Goal: Register for event/course: Sign up to attend an event or enroll in a course

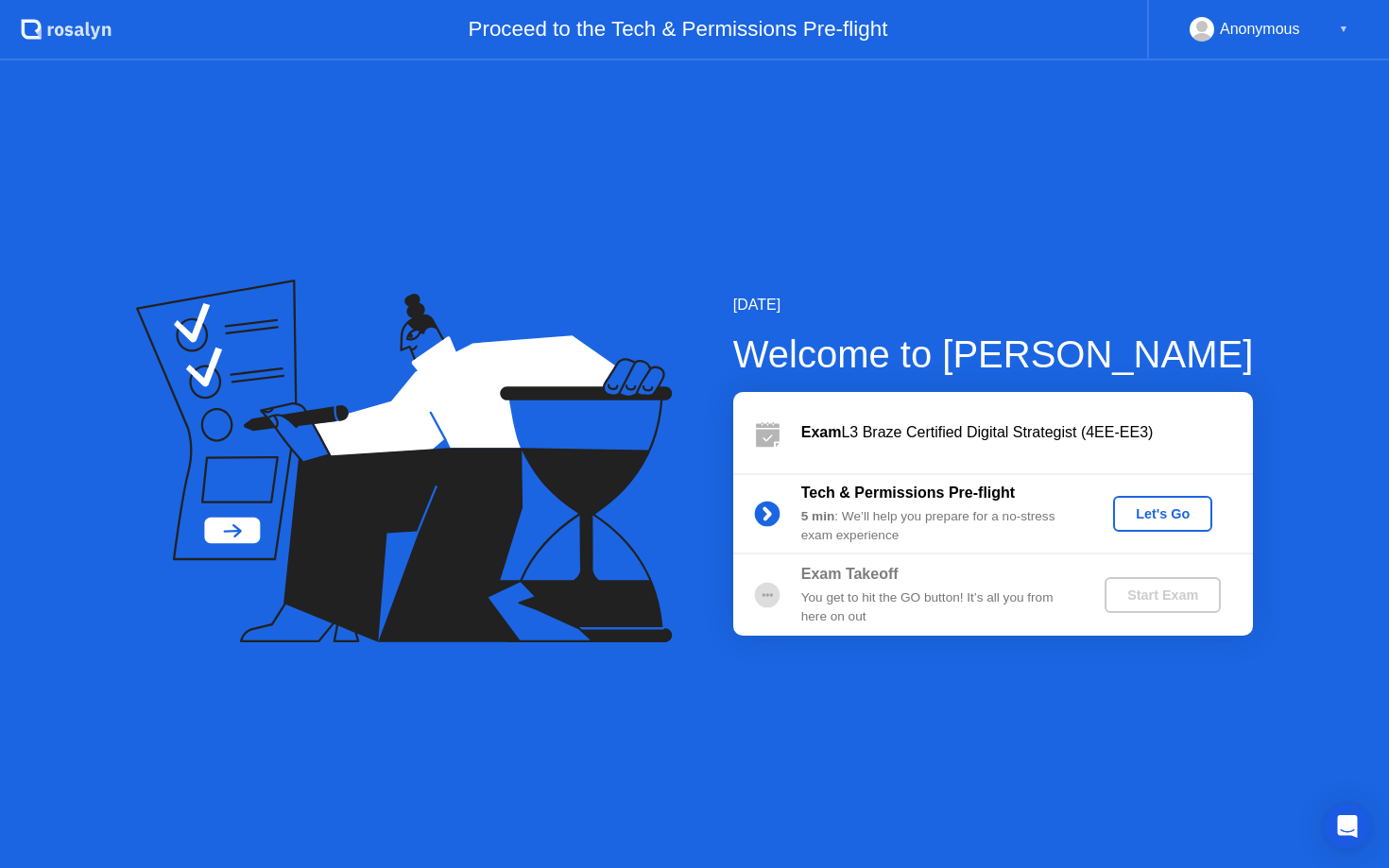
click at [1168, 515] on div "Let's Go" at bounding box center [1163, 513] width 84 height 15
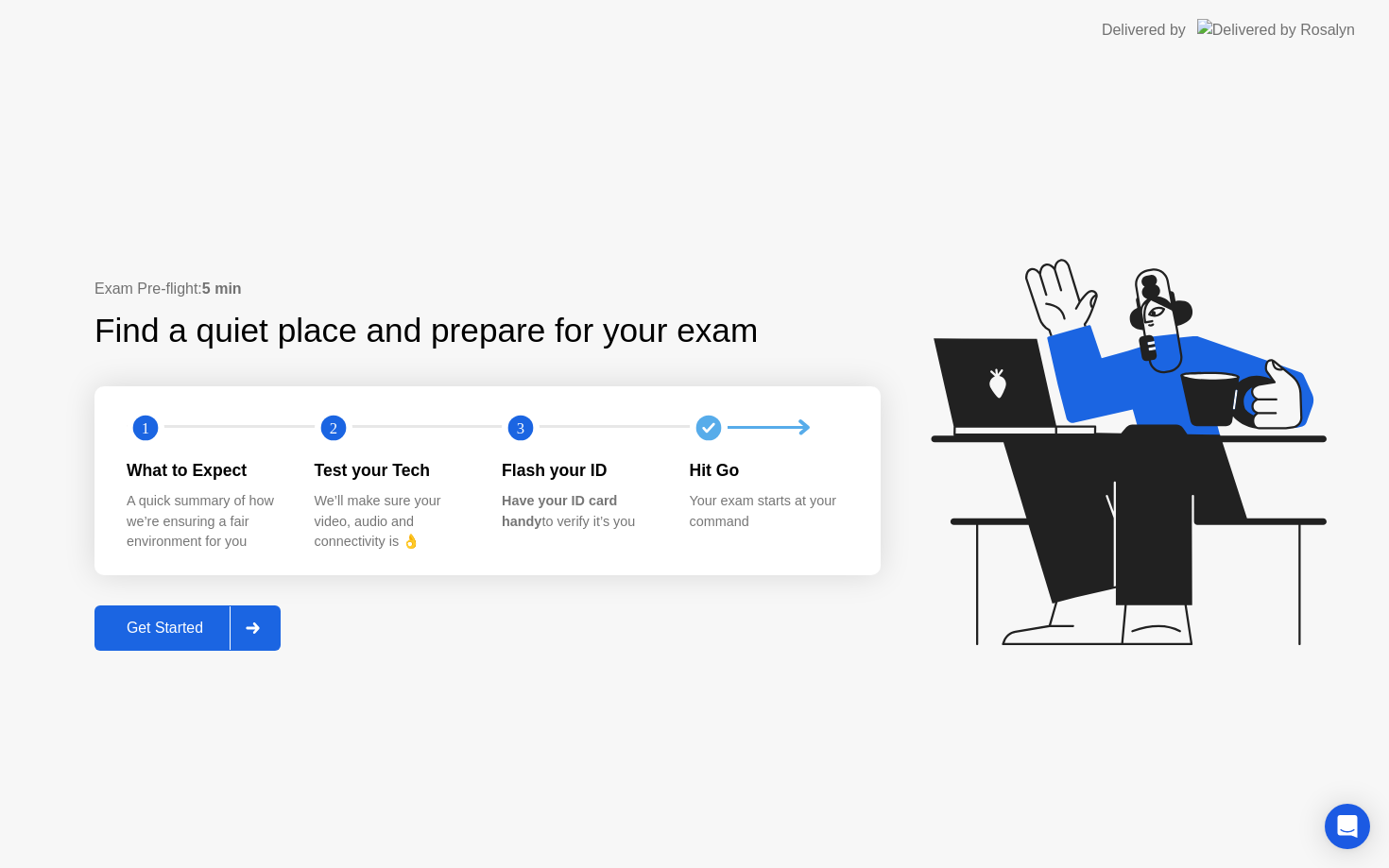
drag, startPoint x: 195, startPoint y: 624, endPoint x: 375, endPoint y: 273, distance: 394.5
click at [375, 272] on div "Exam Pre-flight: 5 min Find a quiet place and prepare for your exam 1 2 3 What …" at bounding box center [694, 464] width 1389 height 807
click at [175, 623] on div "Get Started" at bounding box center [165, 627] width 129 height 17
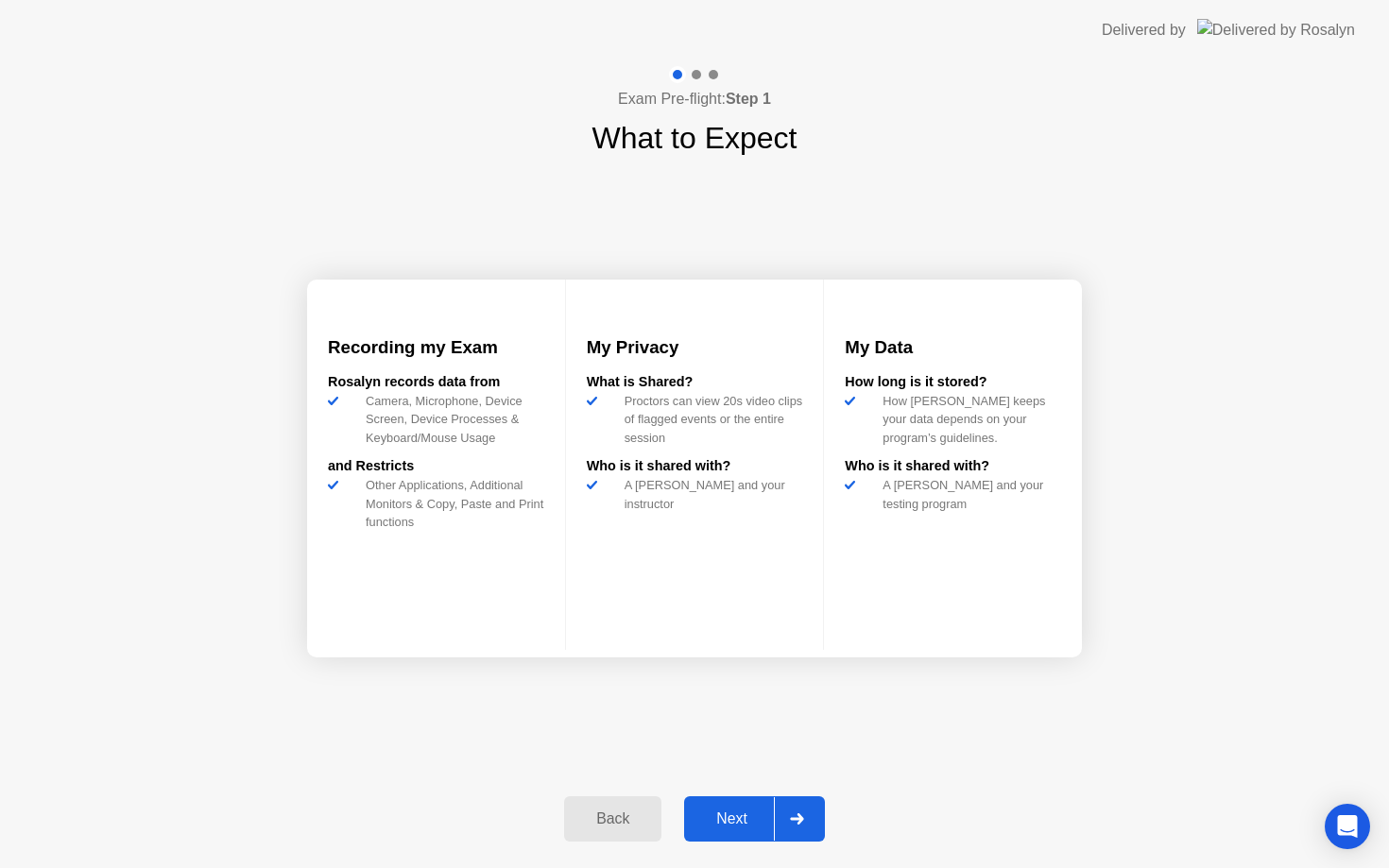
click at [751, 810] on div "Next" at bounding box center [731, 818] width 84 height 17
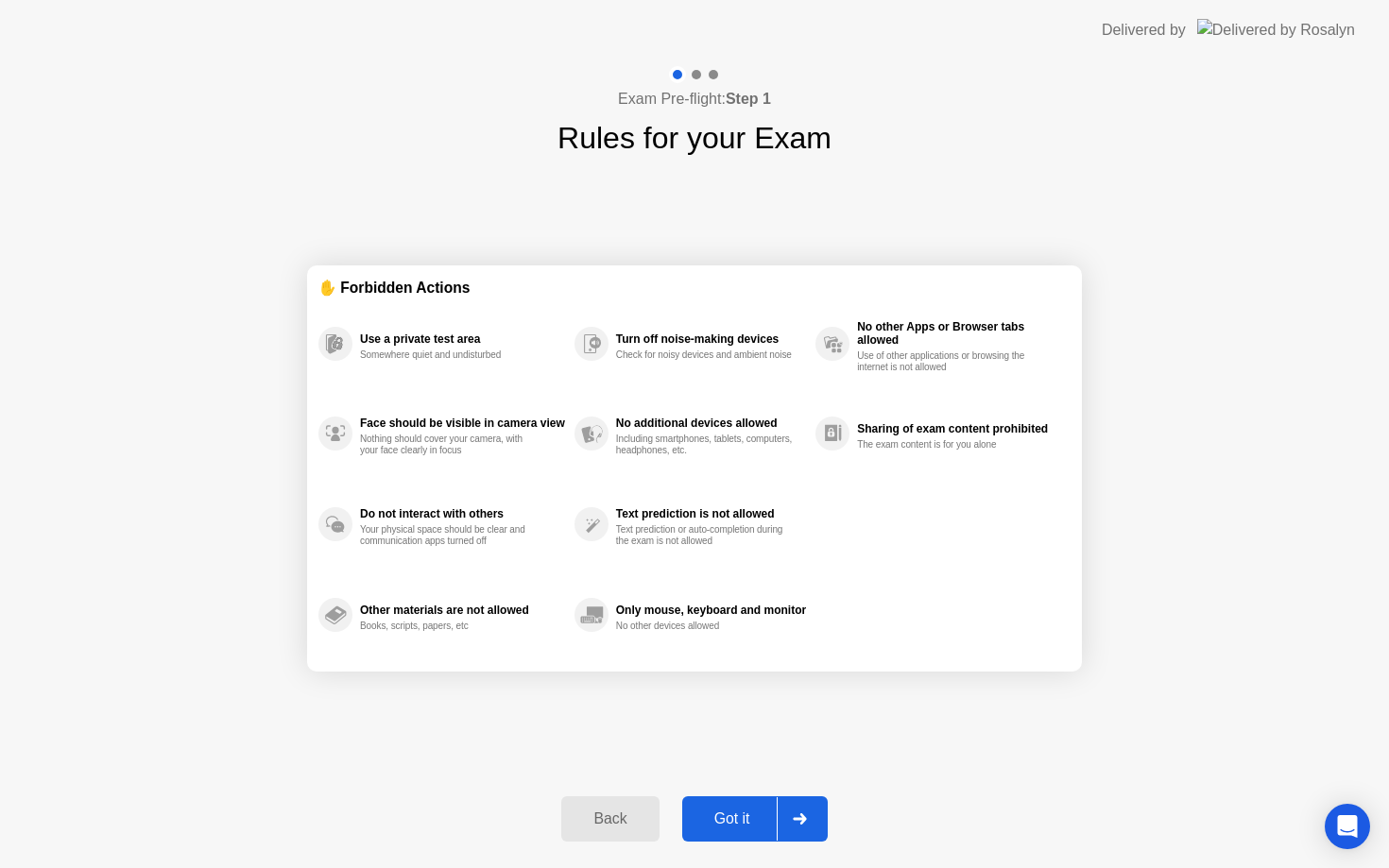
drag, startPoint x: 751, startPoint y: 810, endPoint x: 719, endPoint y: 515, distance: 296.7
click at [719, 515] on div "Exam Pre-flight: Step 1 Rules for your Exam ✋ Forbidden Actions Use a private t…" at bounding box center [694, 464] width 1389 height 807
click at [744, 812] on div "Got it" at bounding box center [732, 818] width 89 height 17
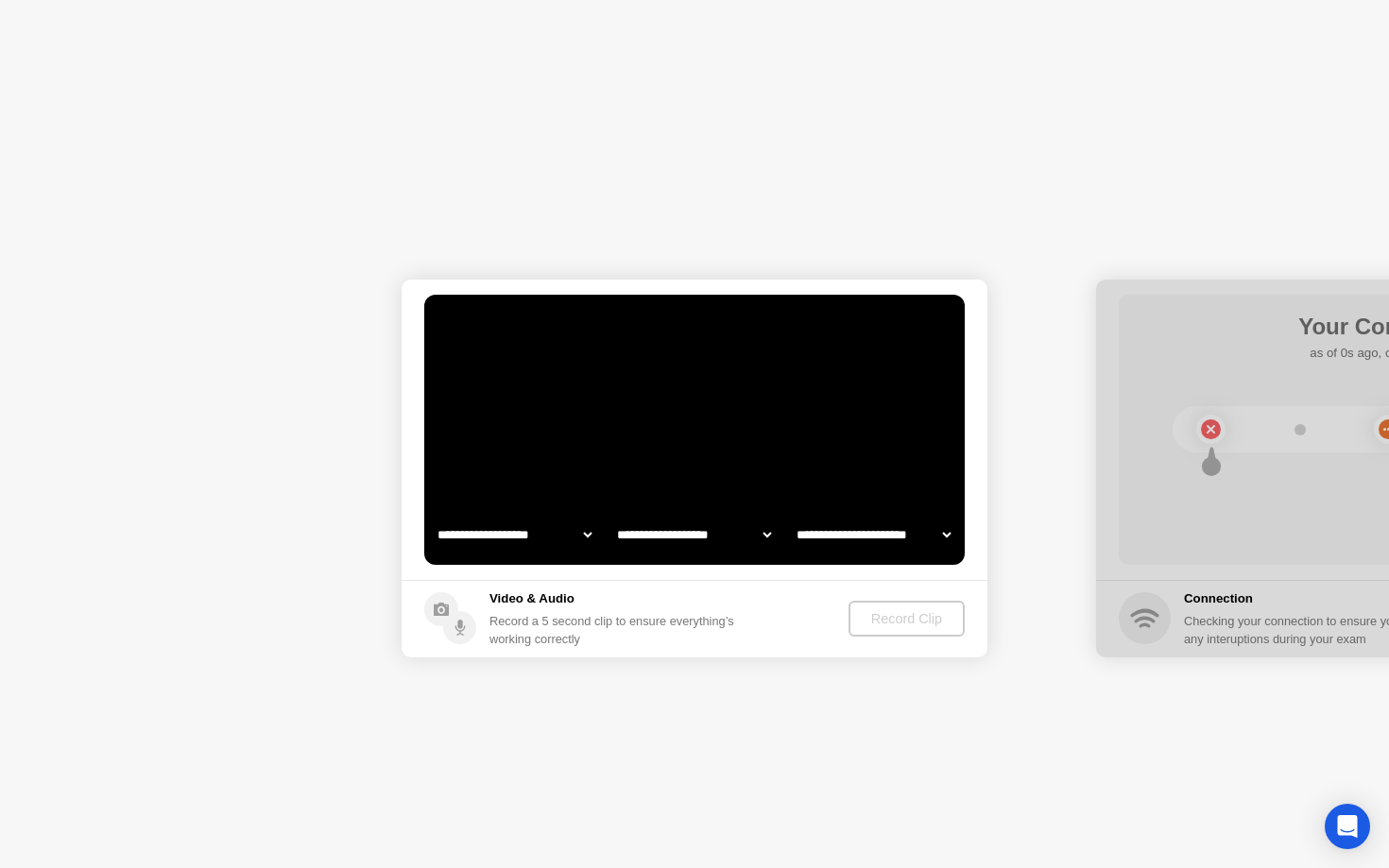
select select "**********"
select select "*******"
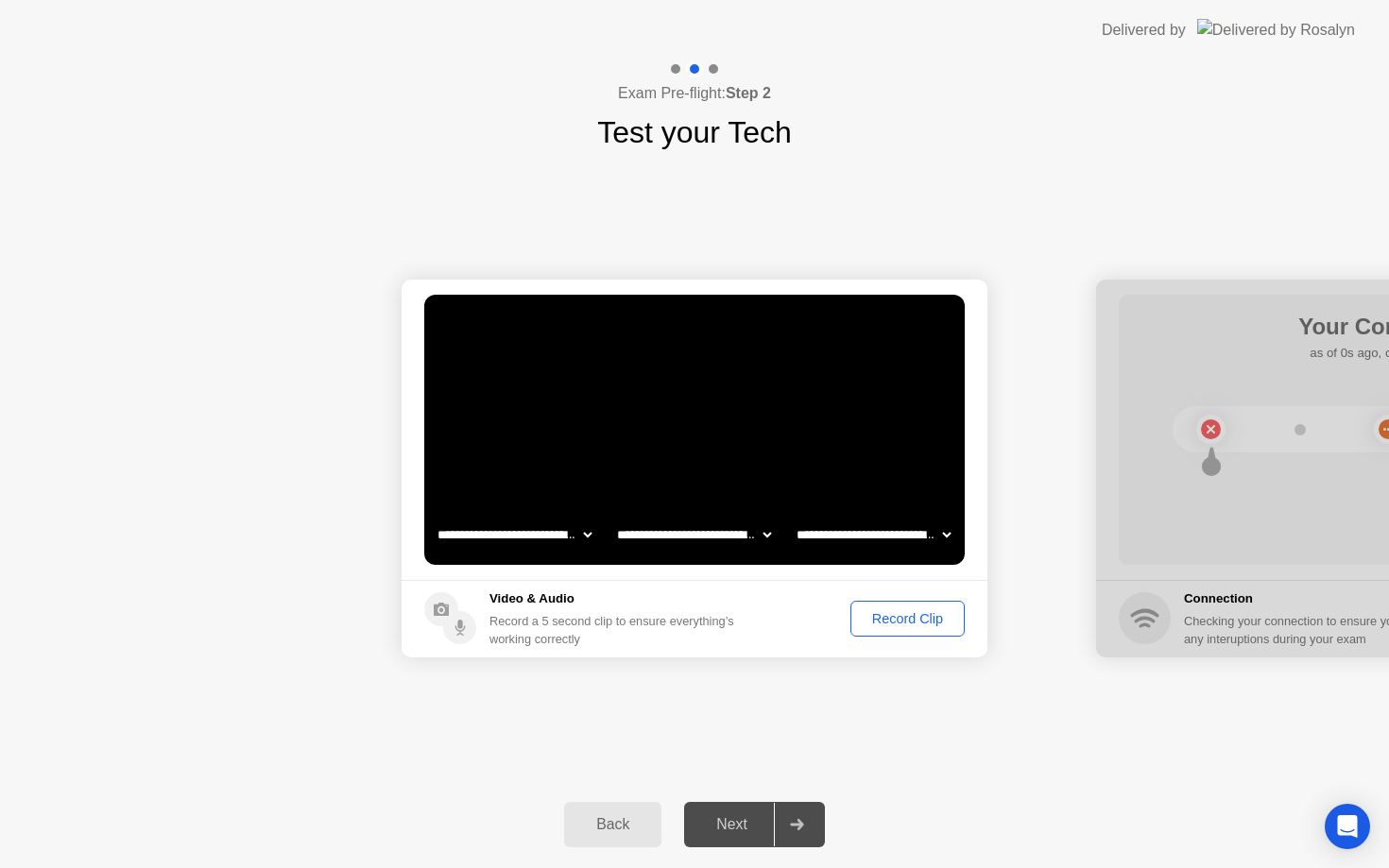
click at [900, 619] on div "Record Clip" at bounding box center [907, 617] width 101 height 15
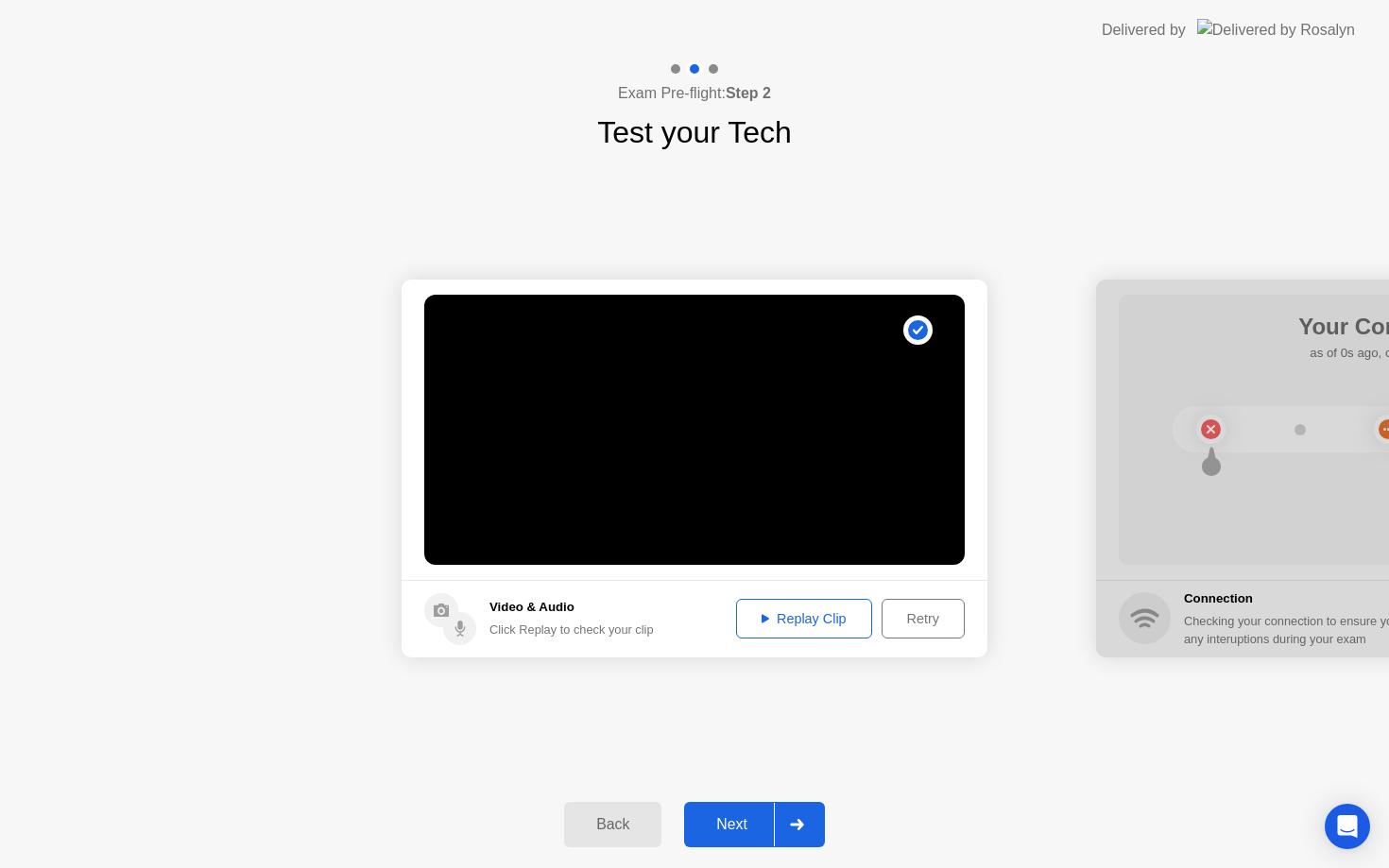
click at [810, 624] on div "Replay Clip" at bounding box center [803, 617] width 123 height 15
click at [746, 824] on div "Next" at bounding box center [731, 824] width 84 height 17
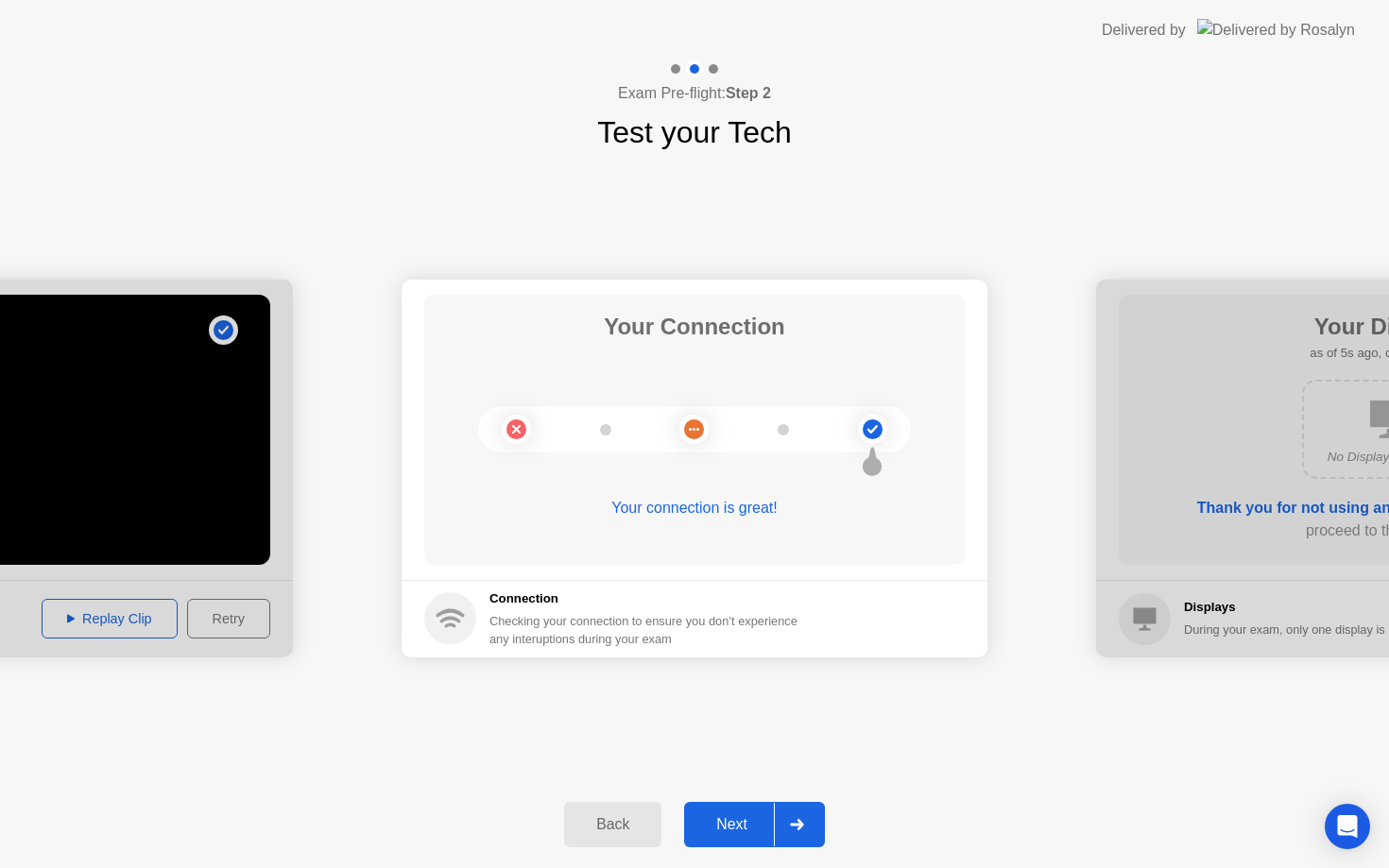
click at [753, 828] on div "Next" at bounding box center [731, 824] width 84 height 17
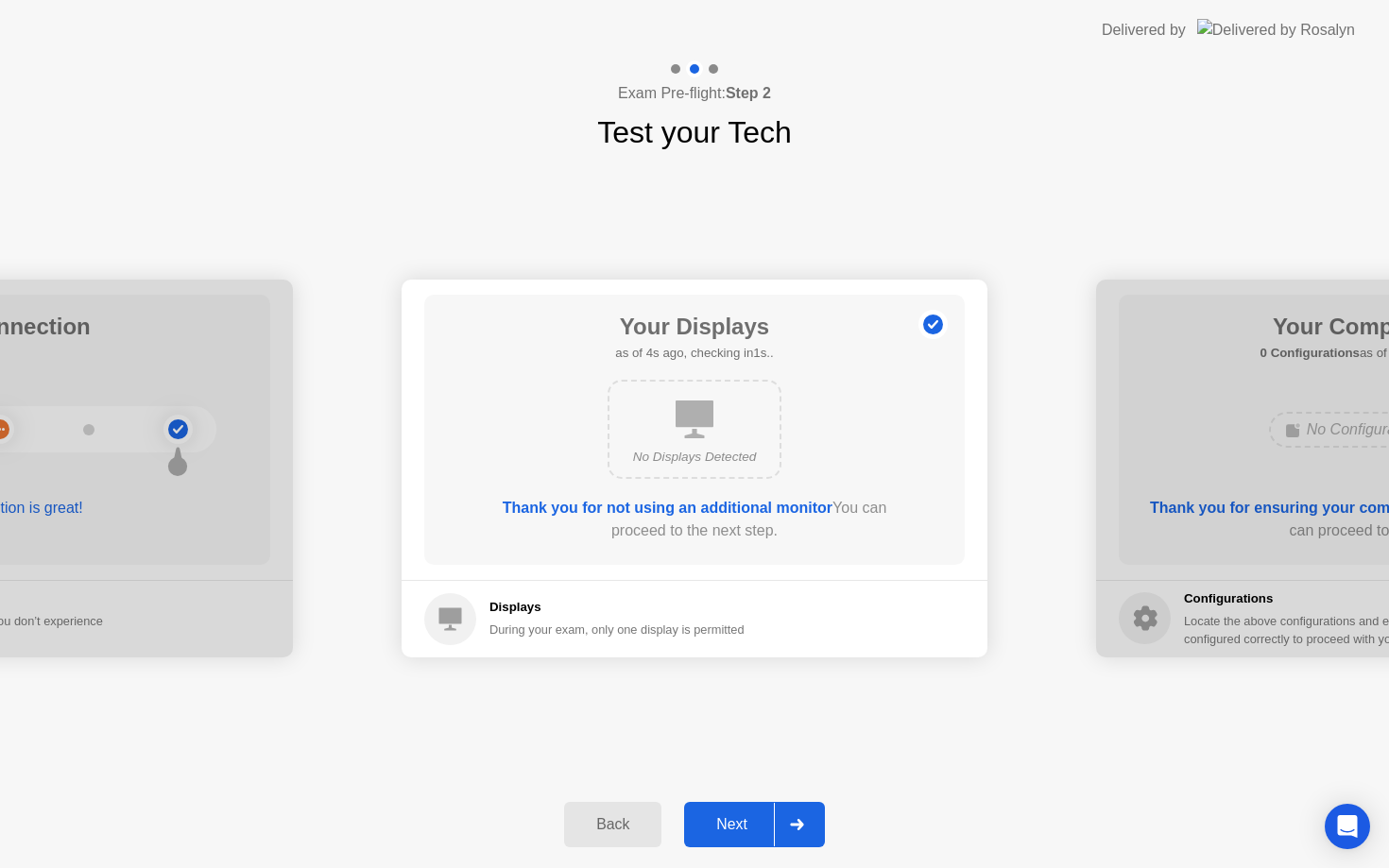
click at [777, 816] on div at bounding box center [796, 824] width 45 height 43
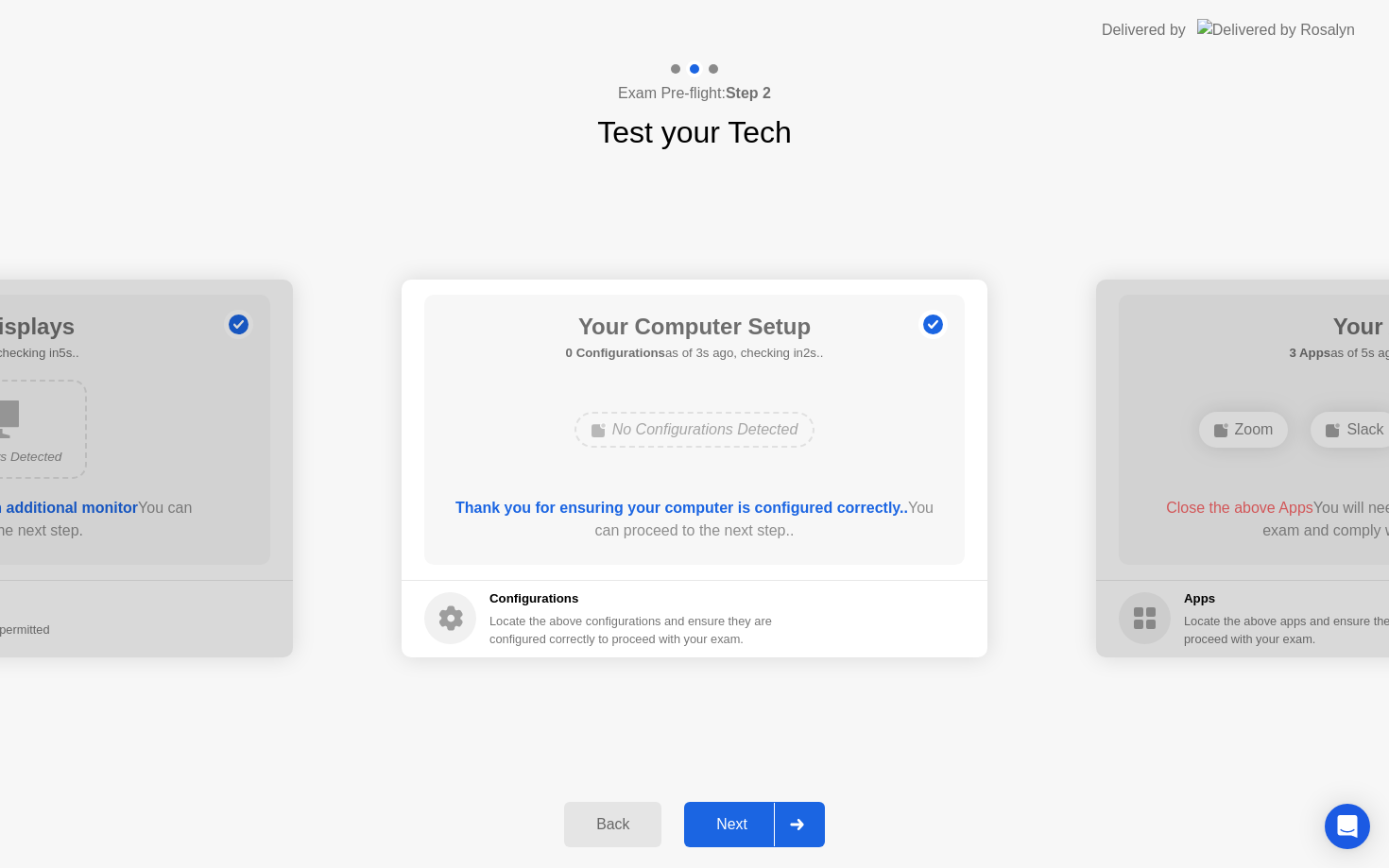
click at [777, 816] on div at bounding box center [796, 824] width 45 height 43
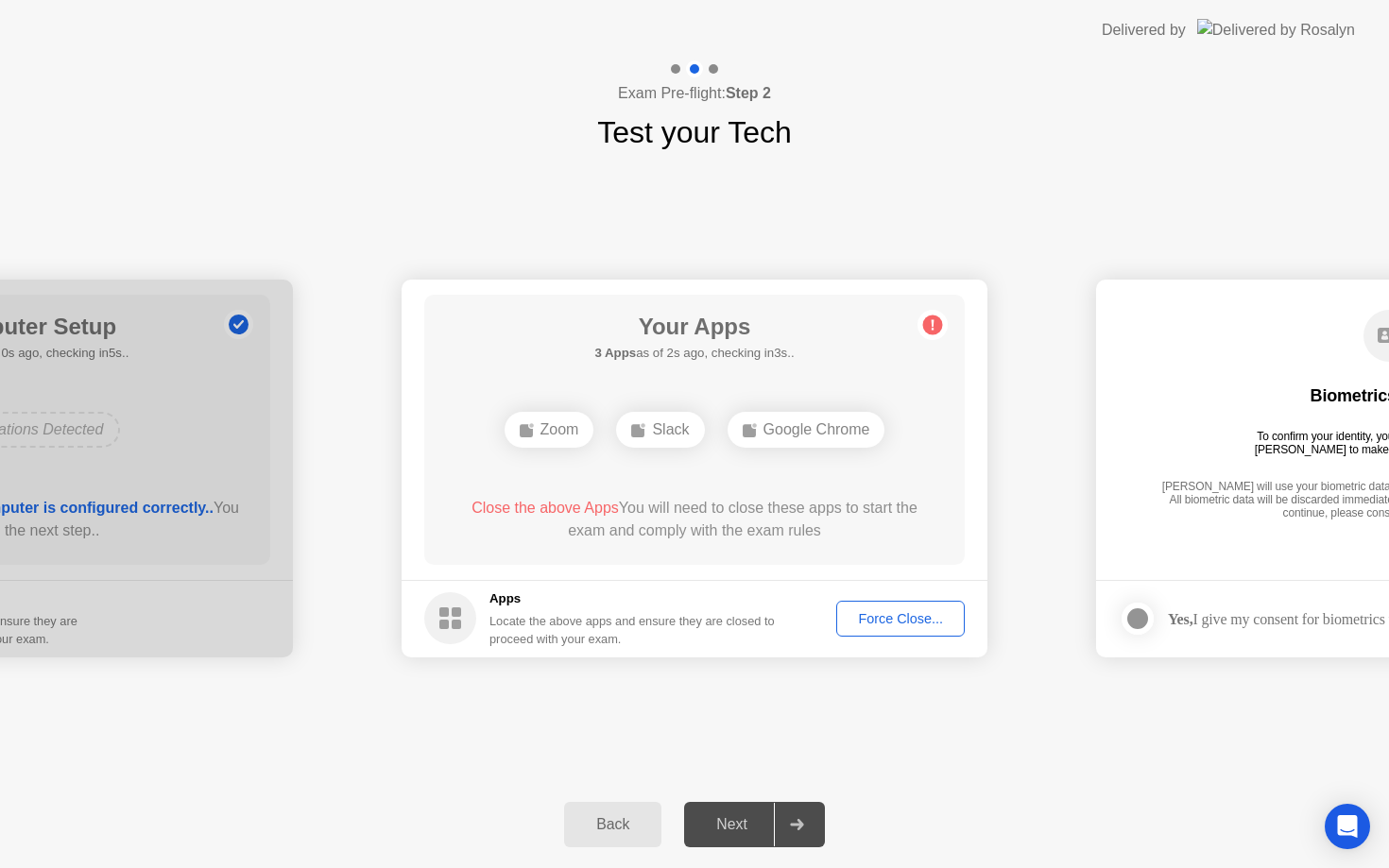
click at [884, 624] on div "Force Close..." at bounding box center [901, 617] width 116 height 15
click at [928, 624] on div "Force Close..." at bounding box center [901, 617] width 116 height 15
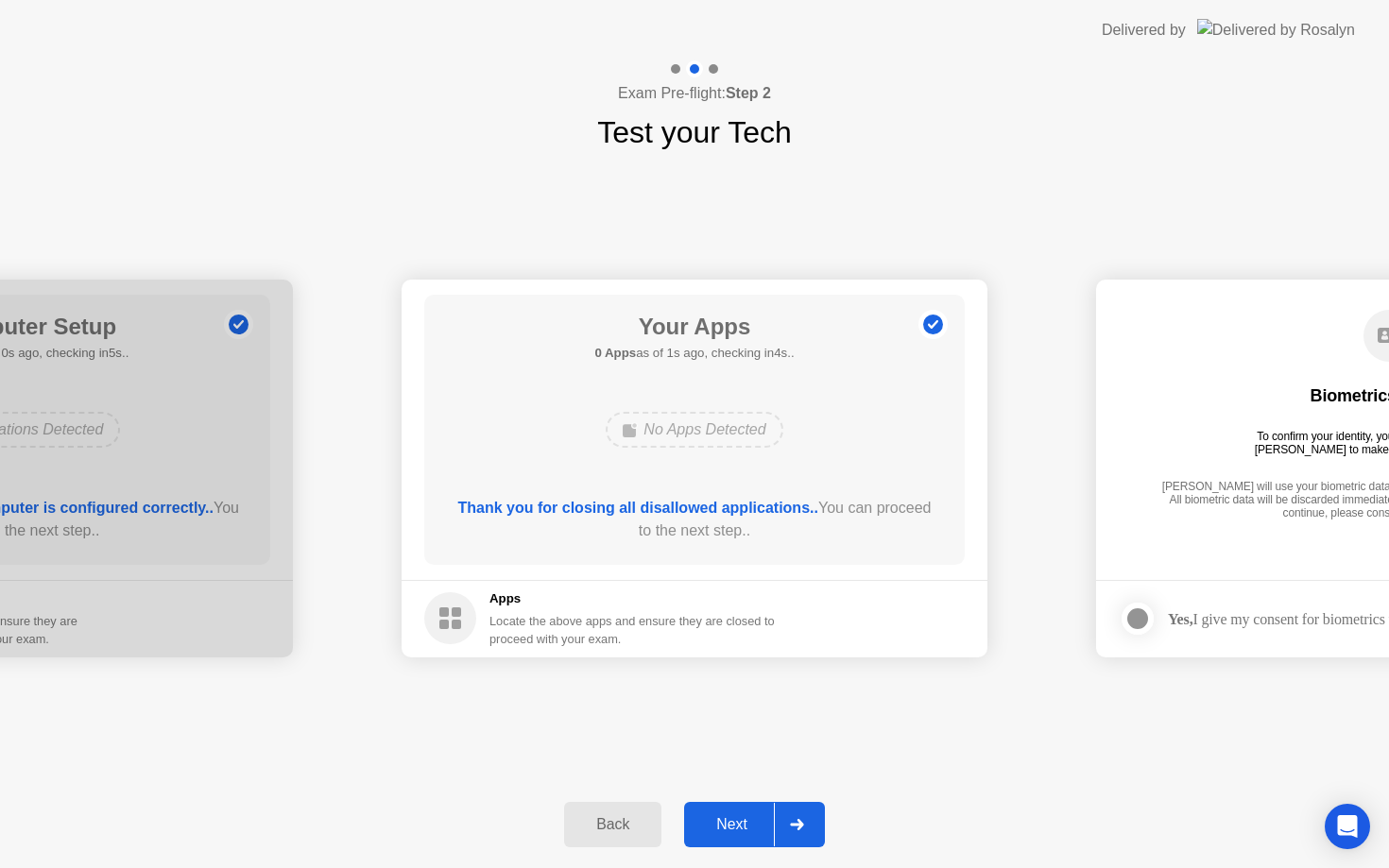
click at [760, 816] on div "Next" at bounding box center [731, 824] width 84 height 17
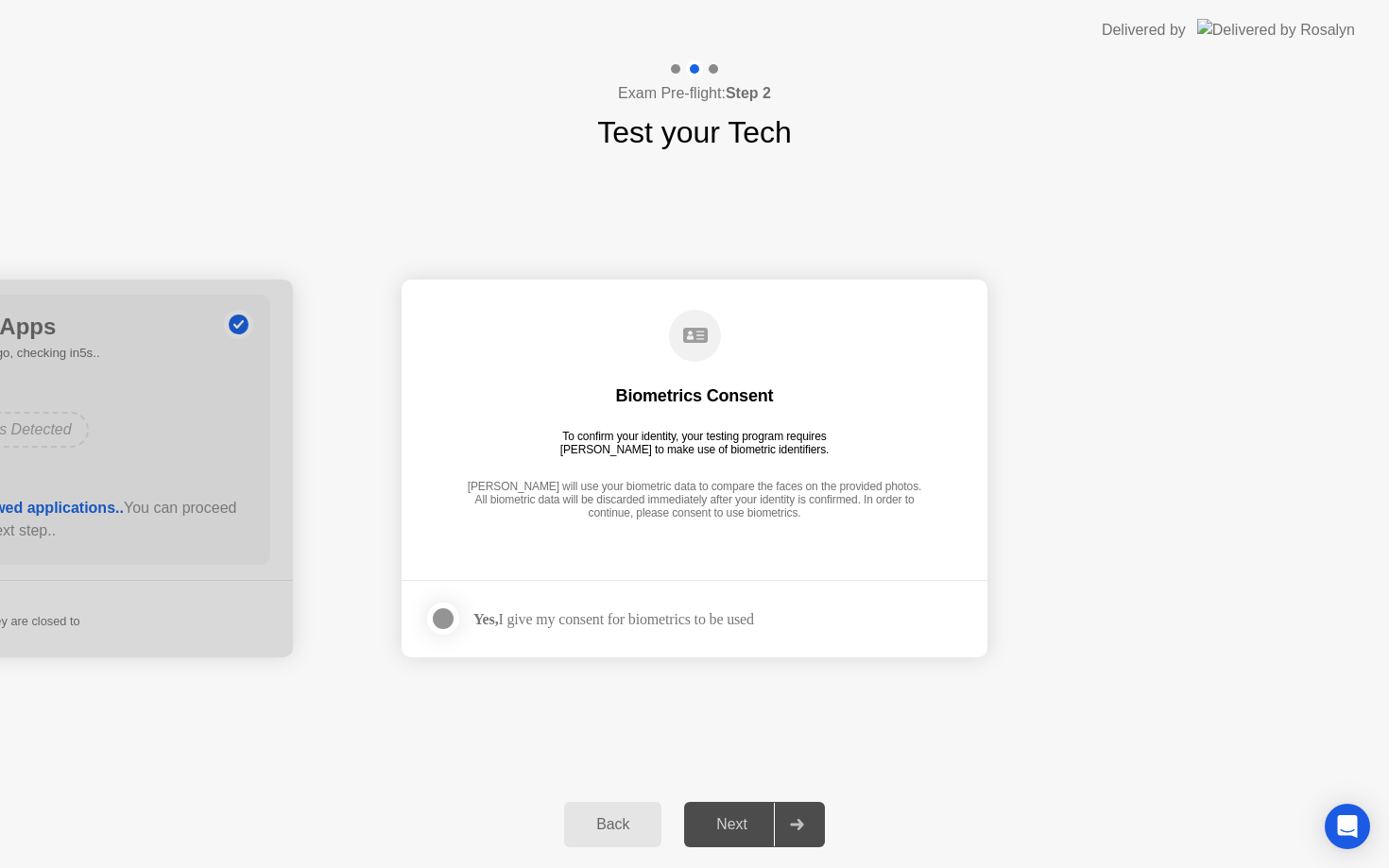
click at [670, 618] on div "Yes, I give my consent for biometrics to be used" at bounding box center [614, 619] width 280 height 18
click at [449, 613] on div at bounding box center [442, 618] width 23 height 23
click at [756, 832] on div "Next" at bounding box center [731, 824] width 84 height 17
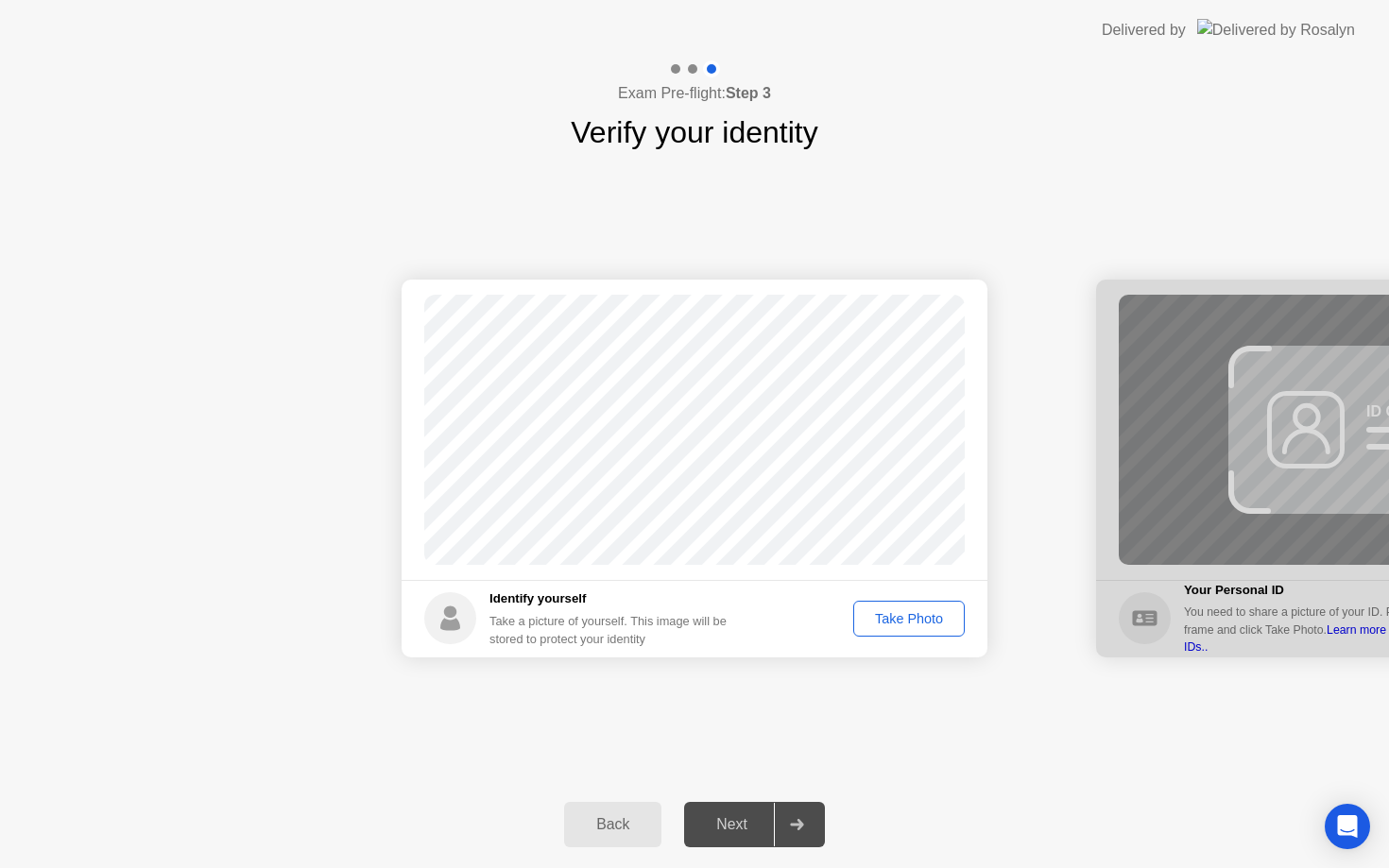
click at [906, 613] on div "Take Photo" at bounding box center [909, 617] width 98 height 15
click at [729, 812] on button "Next" at bounding box center [755, 824] width 141 height 45
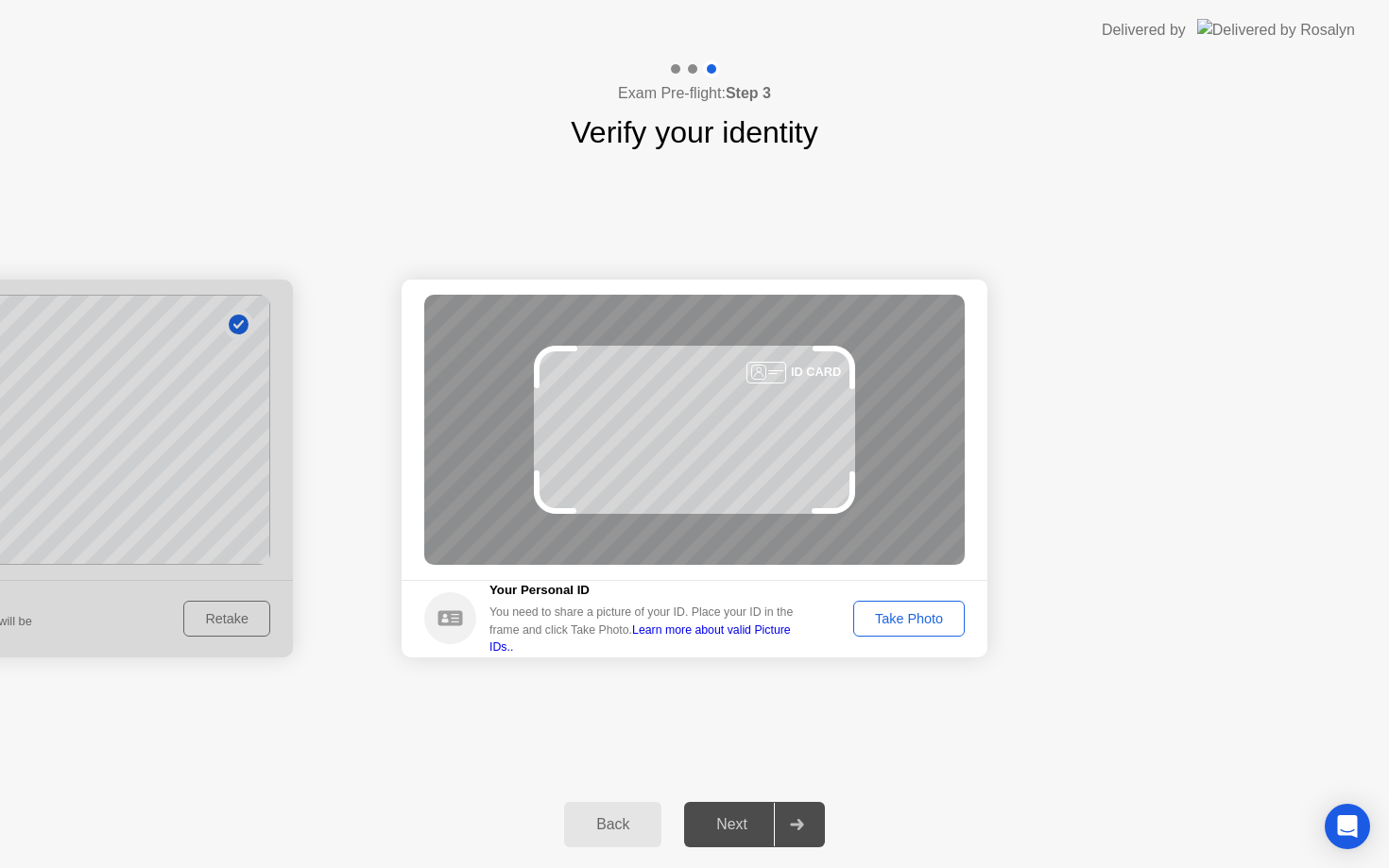
click at [890, 615] on div "Take Photo" at bounding box center [909, 617] width 98 height 15
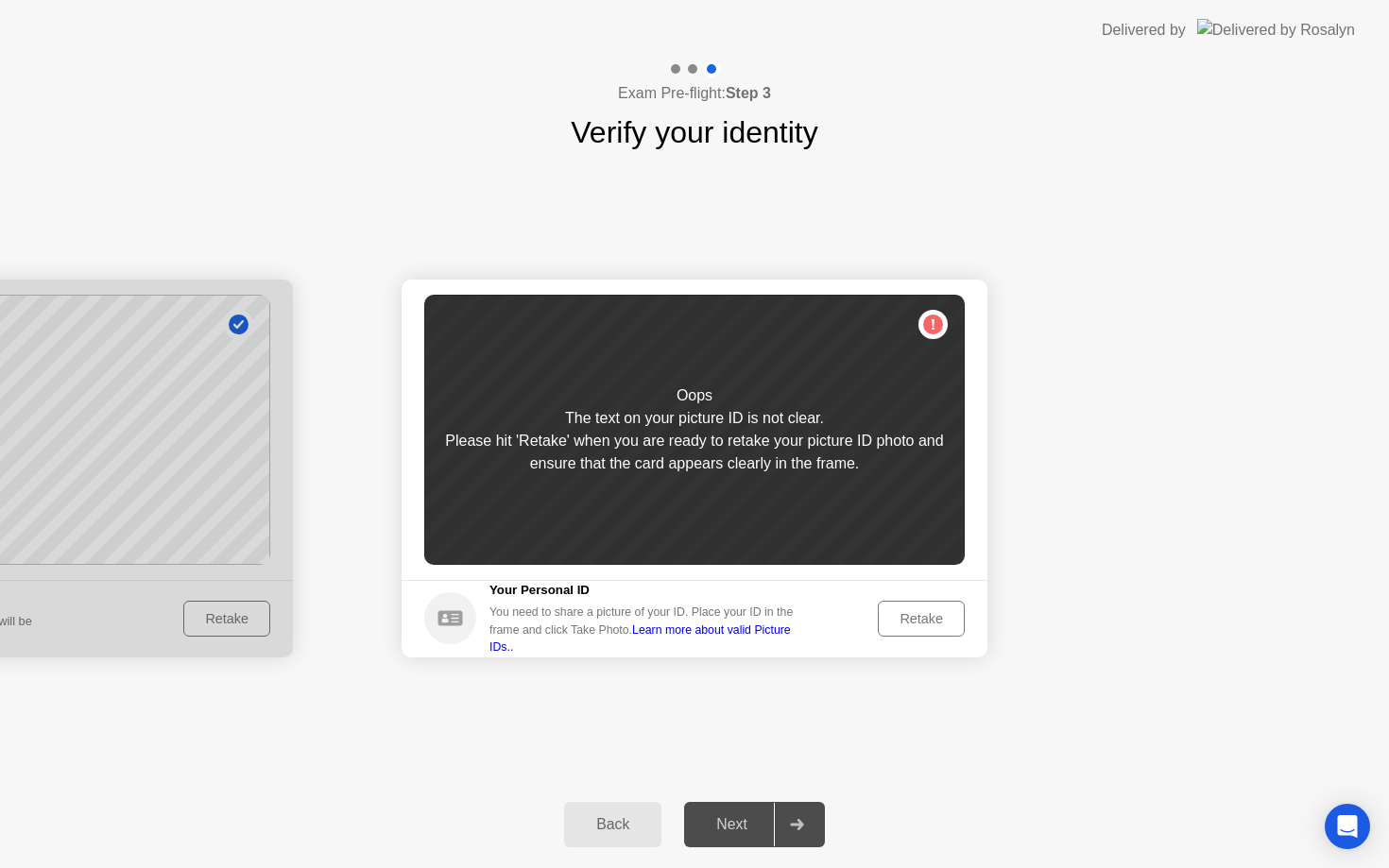
click at [896, 614] on div "Retake" at bounding box center [920, 617] width 74 height 15
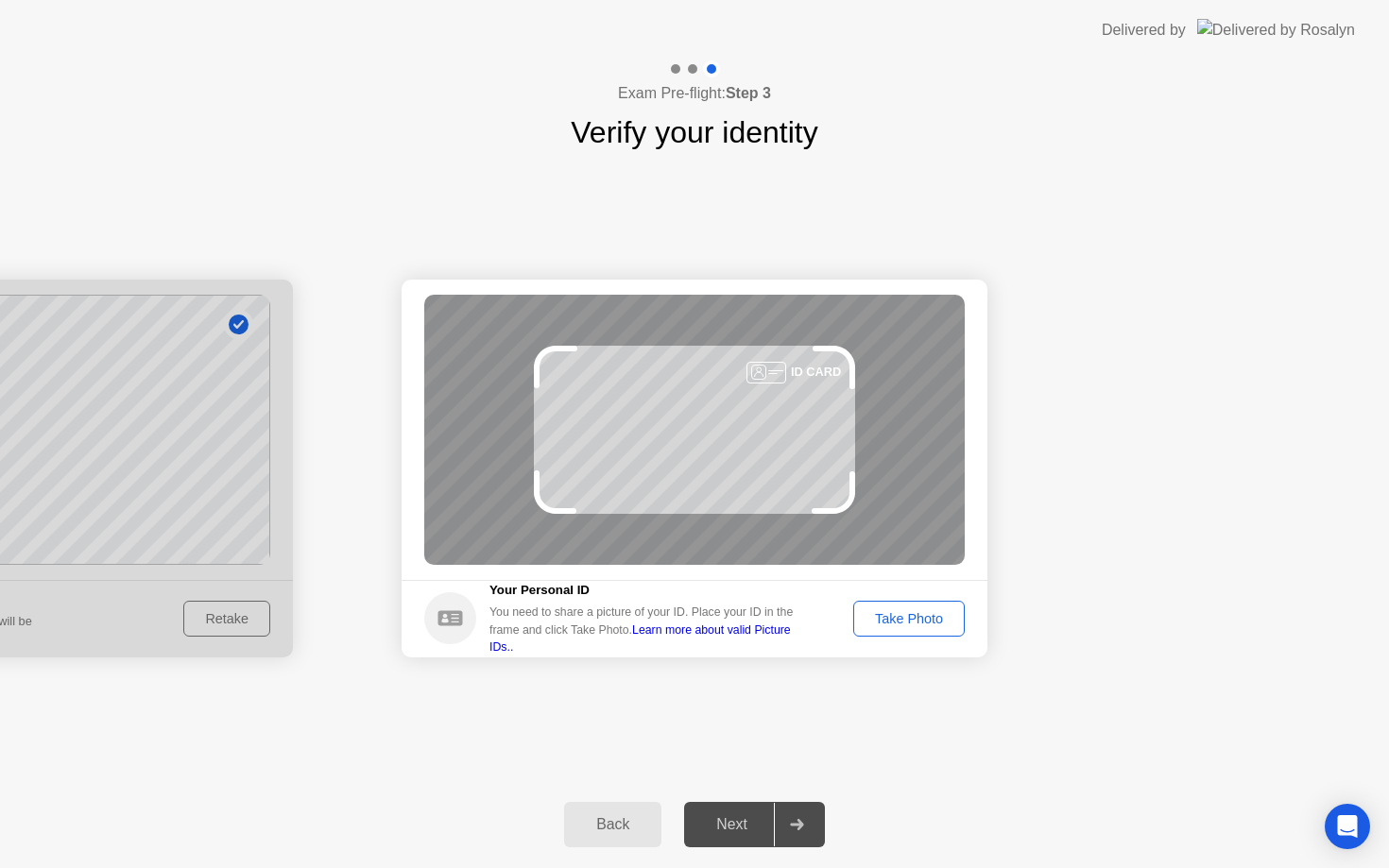
click at [896, 614] on div "Take Photo" at bounding box center [909, 617] width 98 height 15
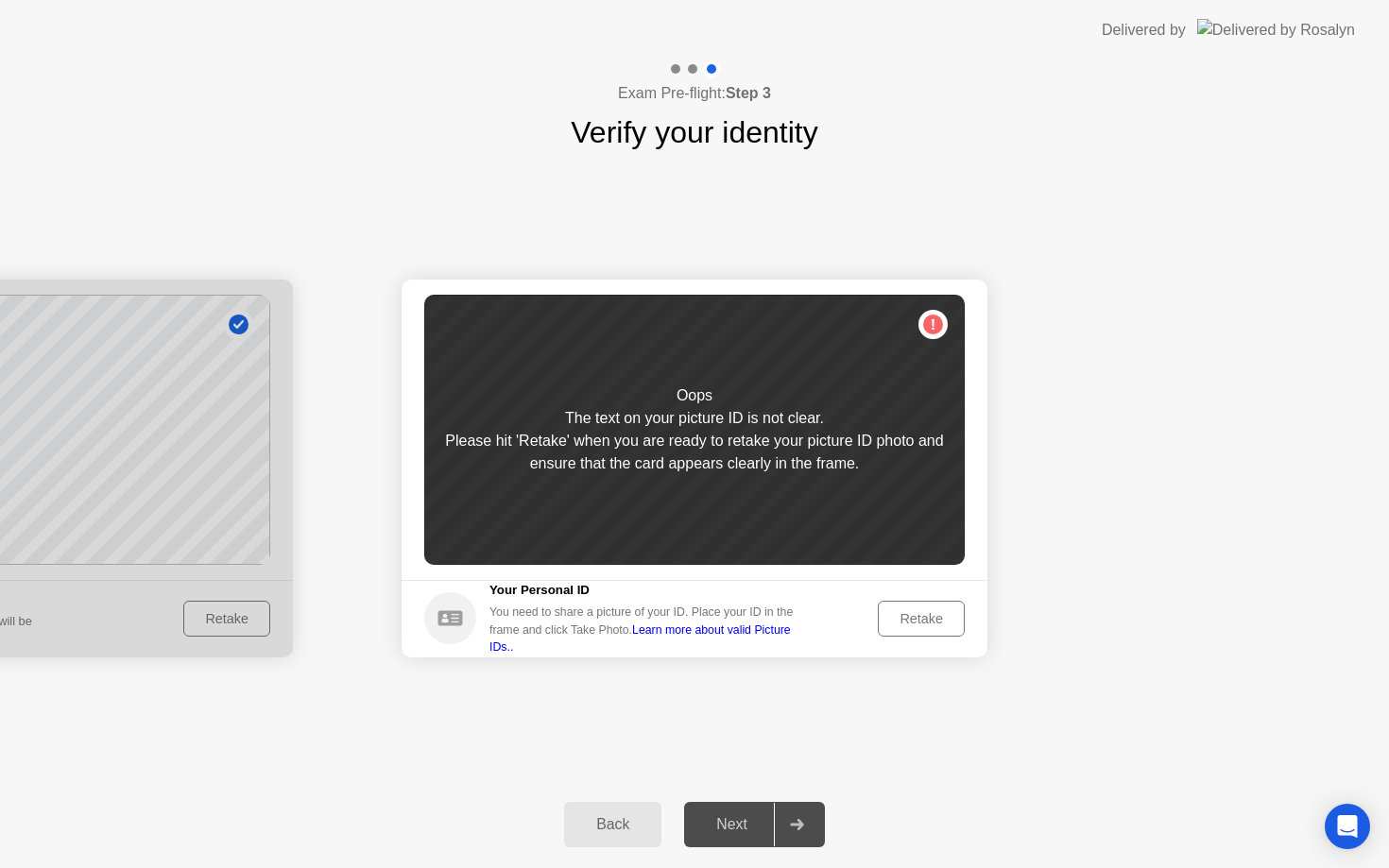
click at [898, 616] on div "Retake" at bounding box center [920, 617] width 74 height 15
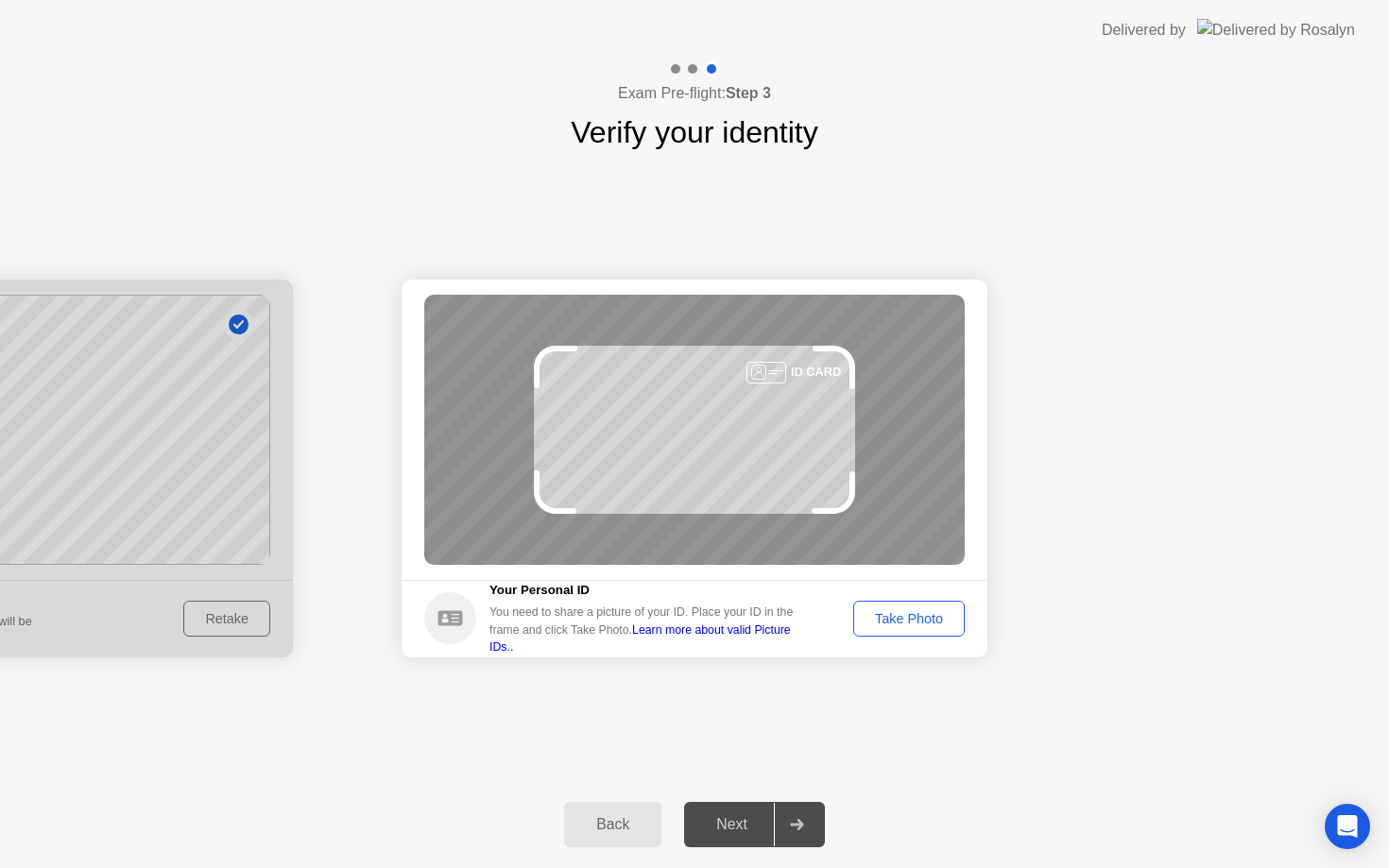
click at [898, 615] on div "Take Photo" at bounding box center [909, 617] width 98 height 15
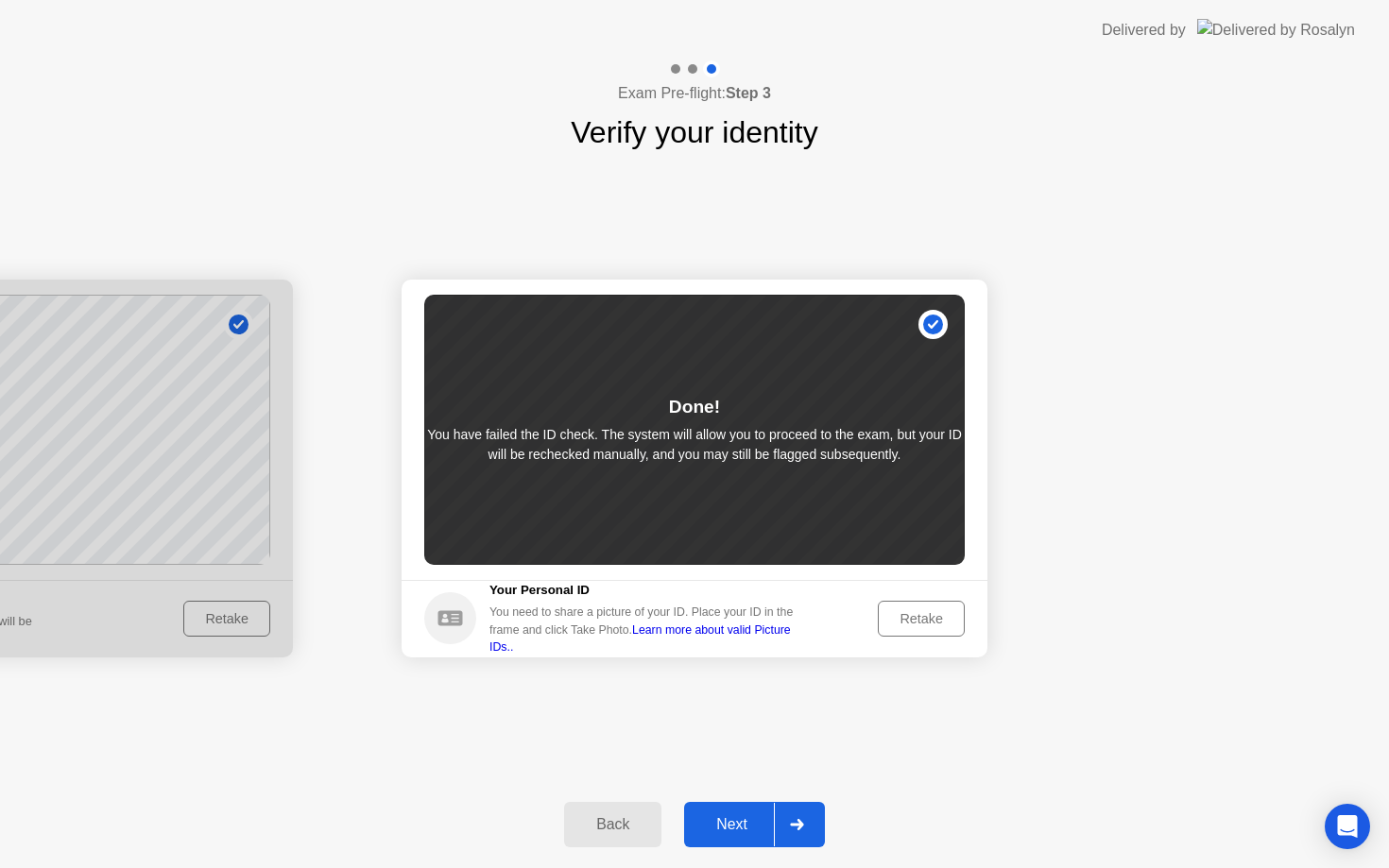
click at [744, 818] on div "Next" at bounding box center [731, 824] width 84 height 17
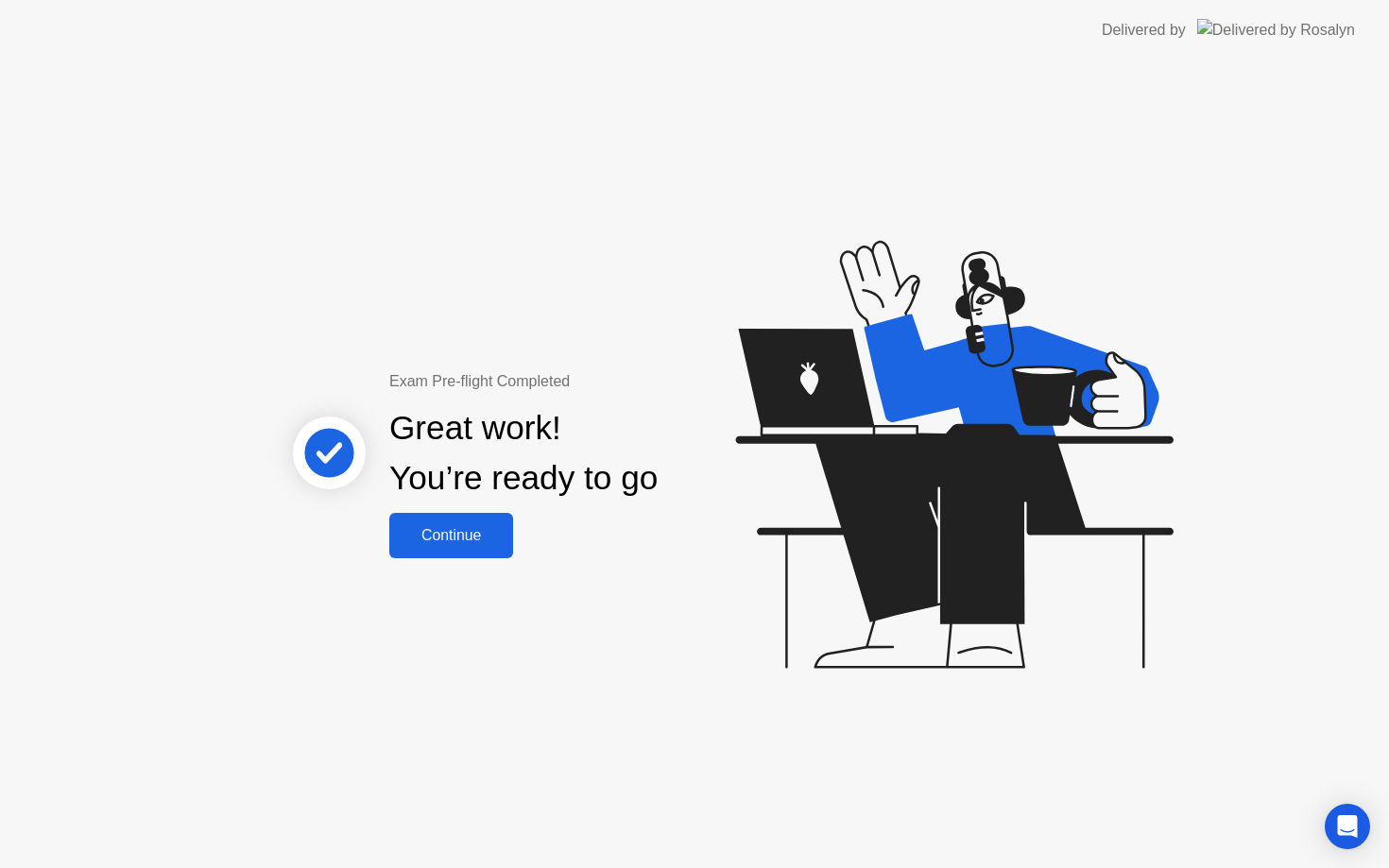
click at [469, 533] on div "Continue" at bounding box center [451, 535] width 113 height 17
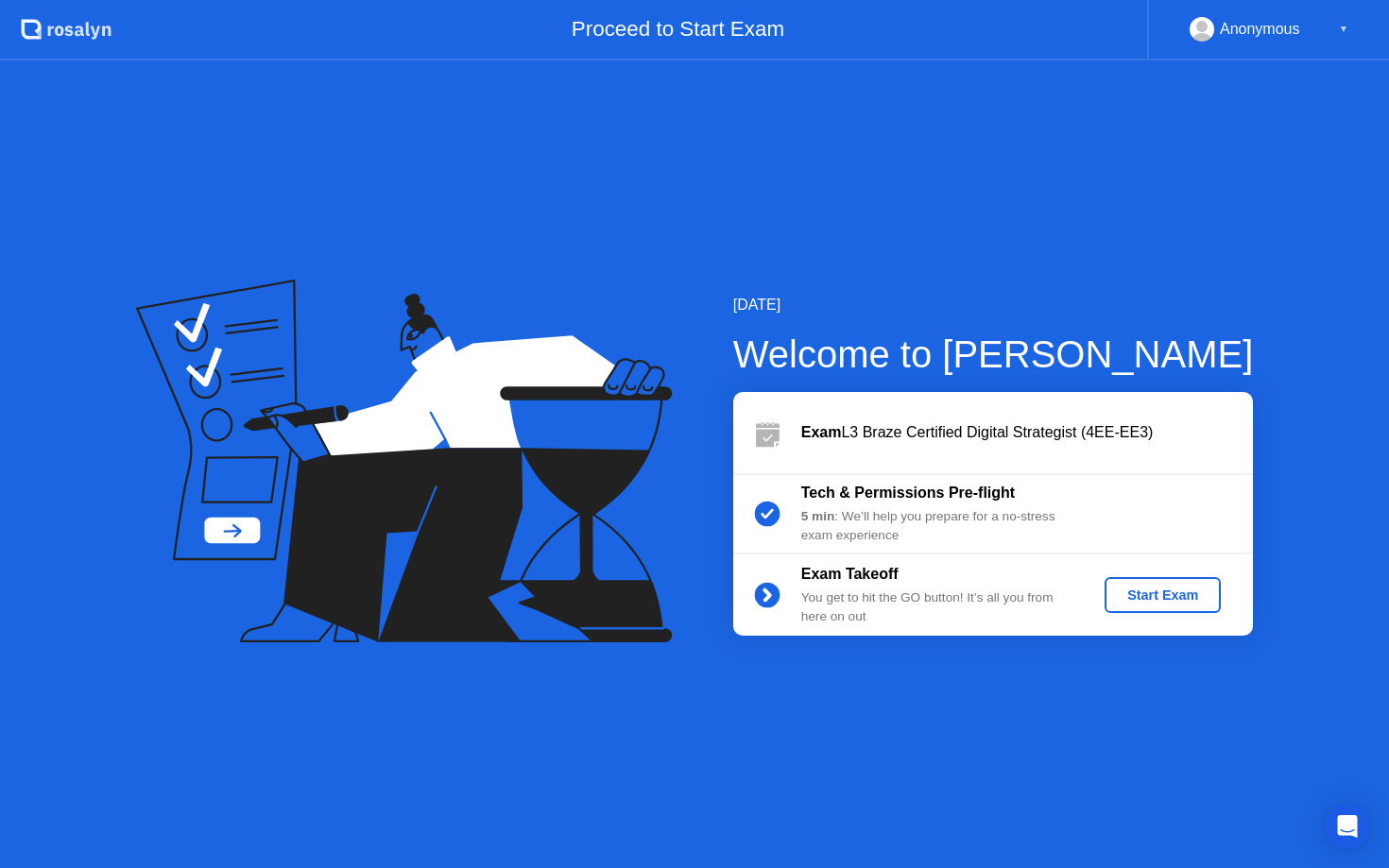
click at [1166, 603] on div "Start Exam" at bounding box center [1162, 594] width 101 height 15
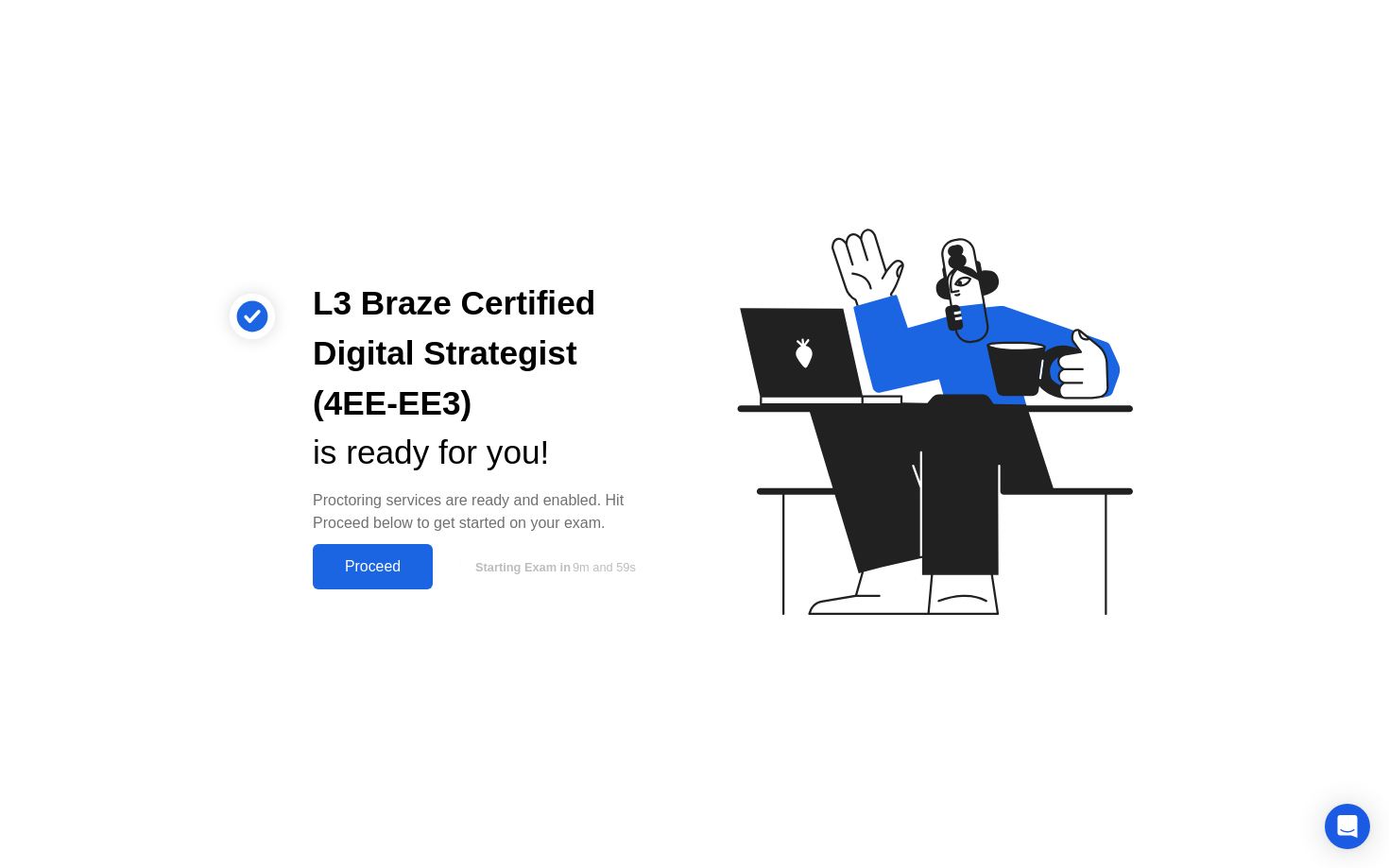
click at [395, 568] on div "Proceed" at bounding box center [372, 566] width 109 height 17
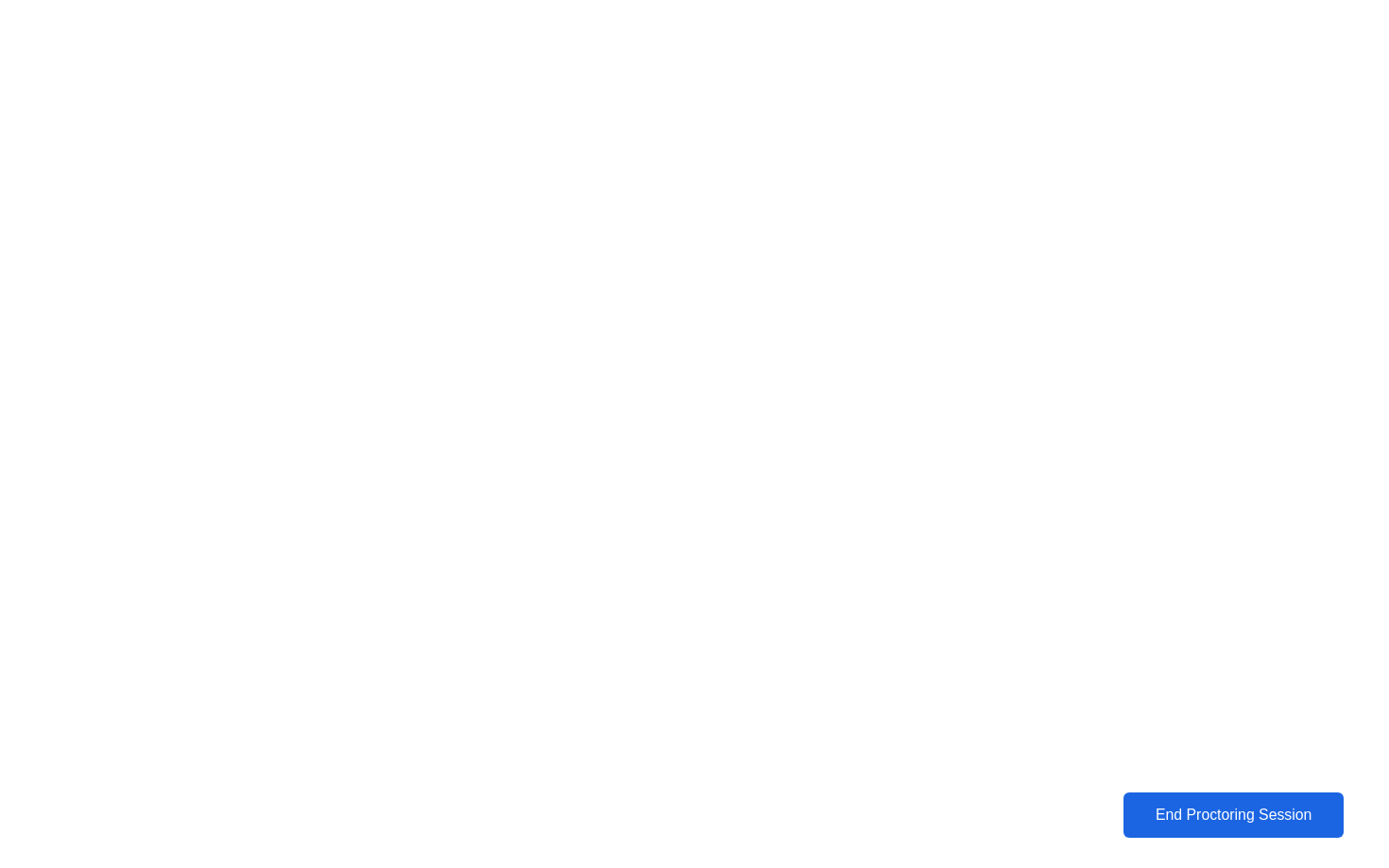
click at [1165, 827] on button "End Proctoring Session" at bounding box center [1233, 814] width 222 height 45
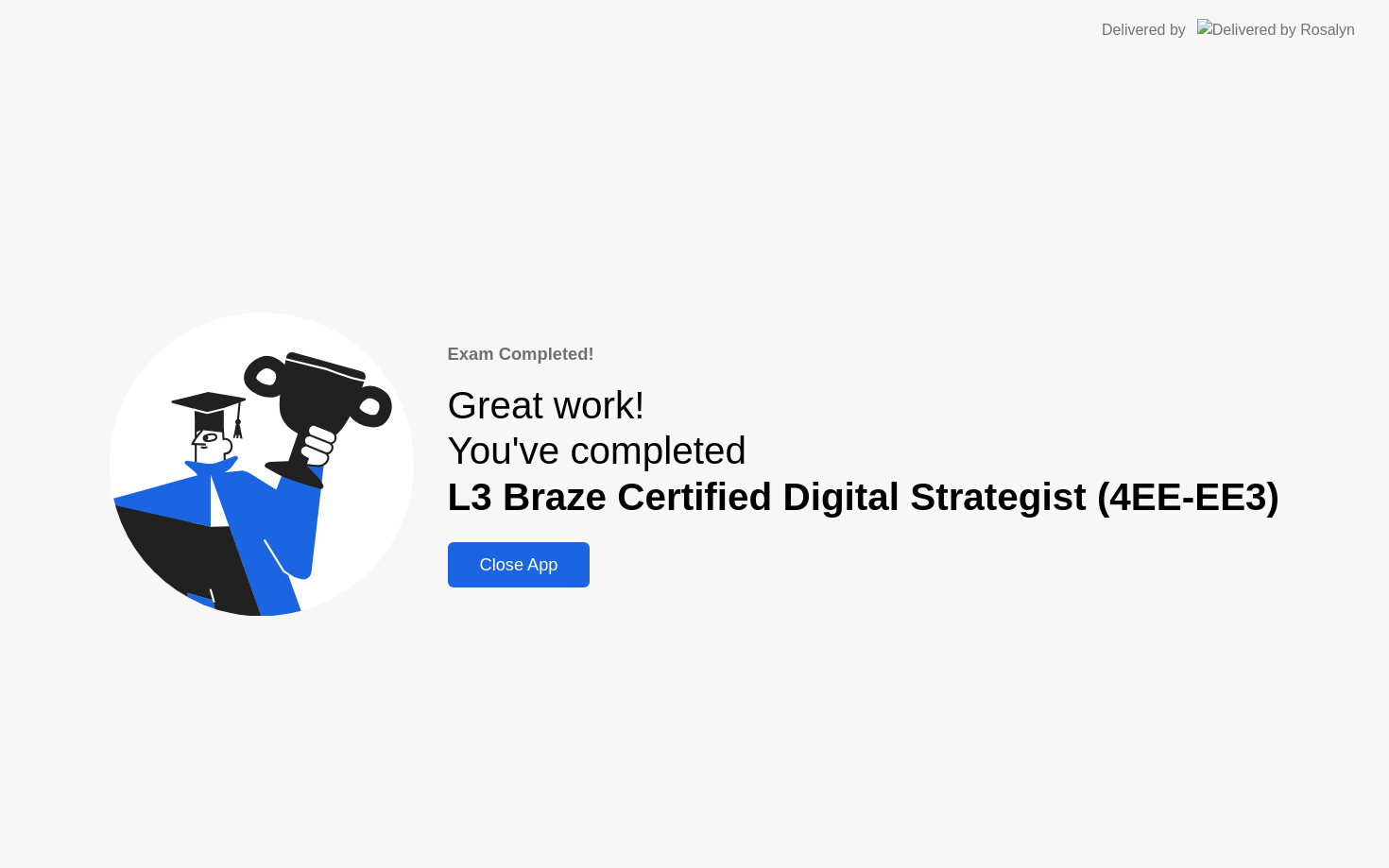
click at [557, 560] on div "Close App" at bounding box center [520, 565] width 131 height 20
